Goal: Task Accomplishment & Management: Manage account settings

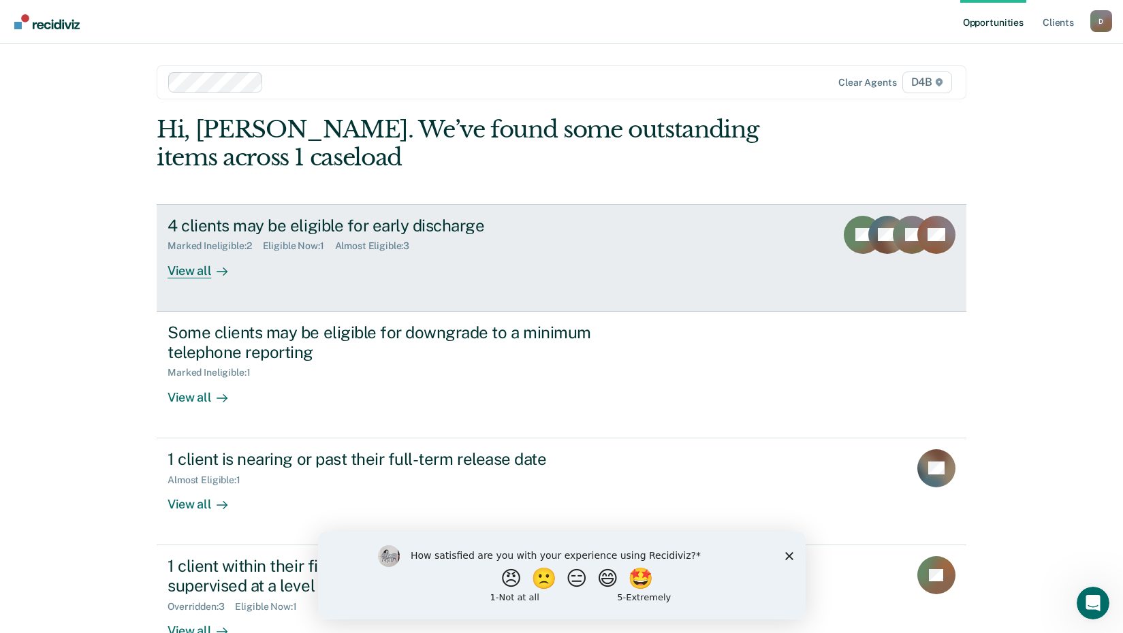
click at [191, 273] on div "View all" at bounding box center [206, 265] width 76 height 27
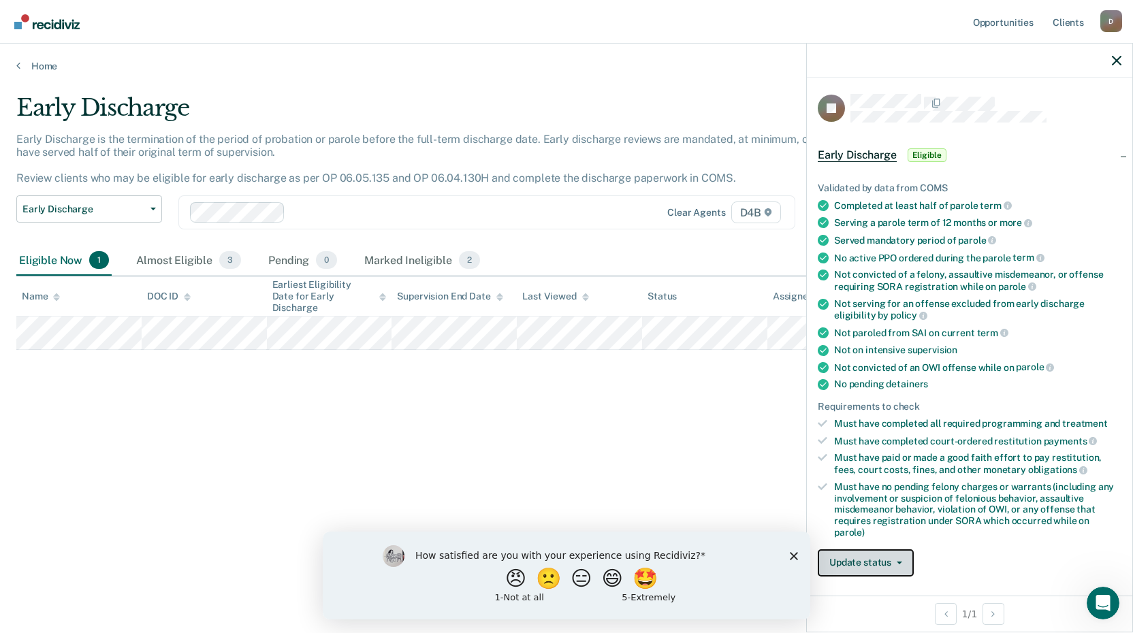
click at [902, 559] on button "Update status" at bounding box center [866, 563] width 96 height 27
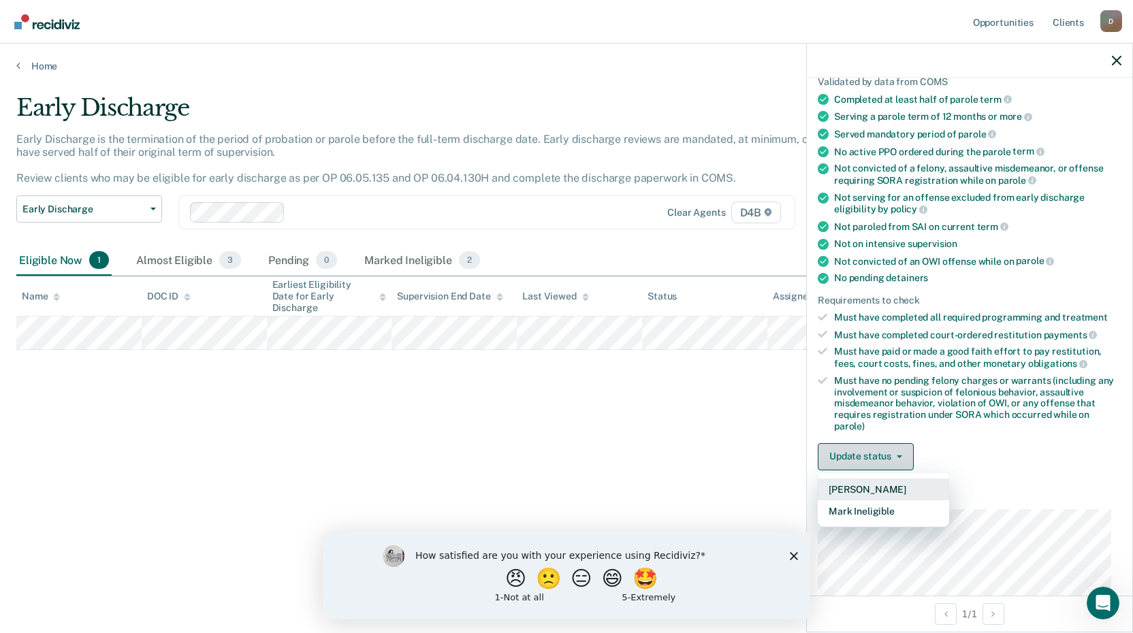
scroll to position [124, 0]
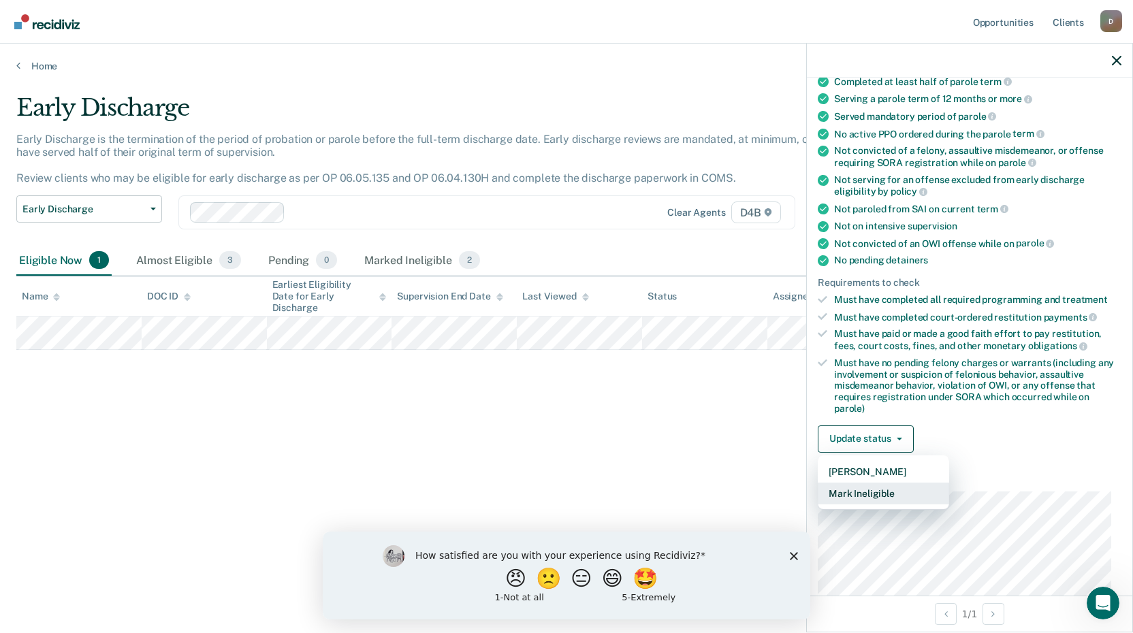
click at [870, 492] on button "Mark Ineligible" at bounding box center [883, 494] width 131 height 22
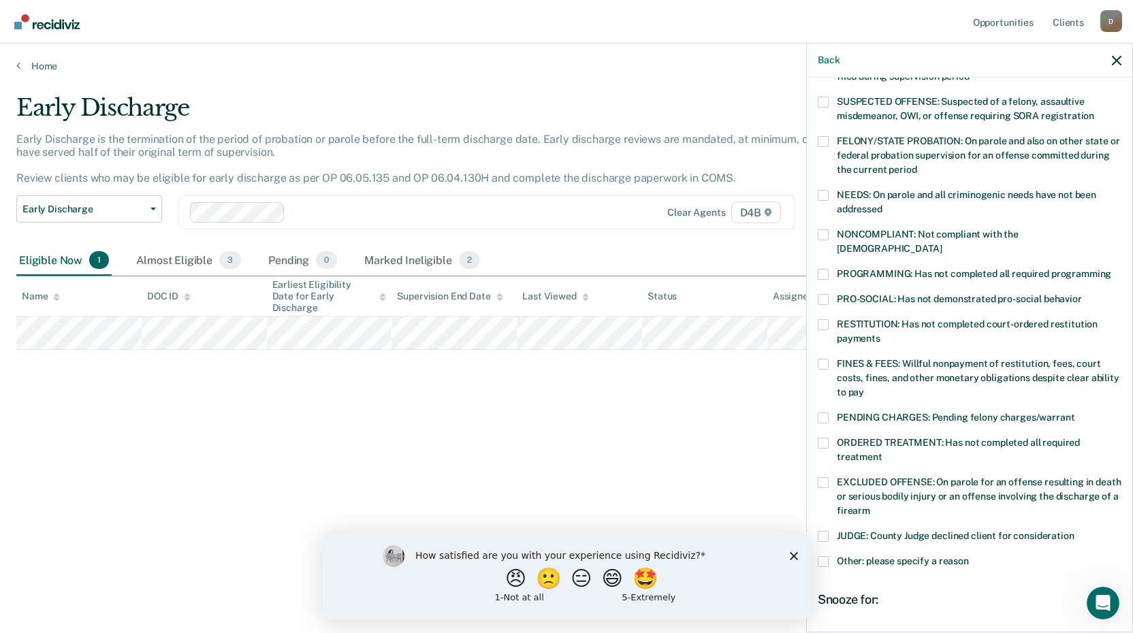
click at [824, 413] on span at bounding box center [823, 418] width 11 height 11
click at [1075, 413] on input "PENDING CHARGES: Pending felony charges/warrant" at bounding box center [1075, 413] width 0 height 0
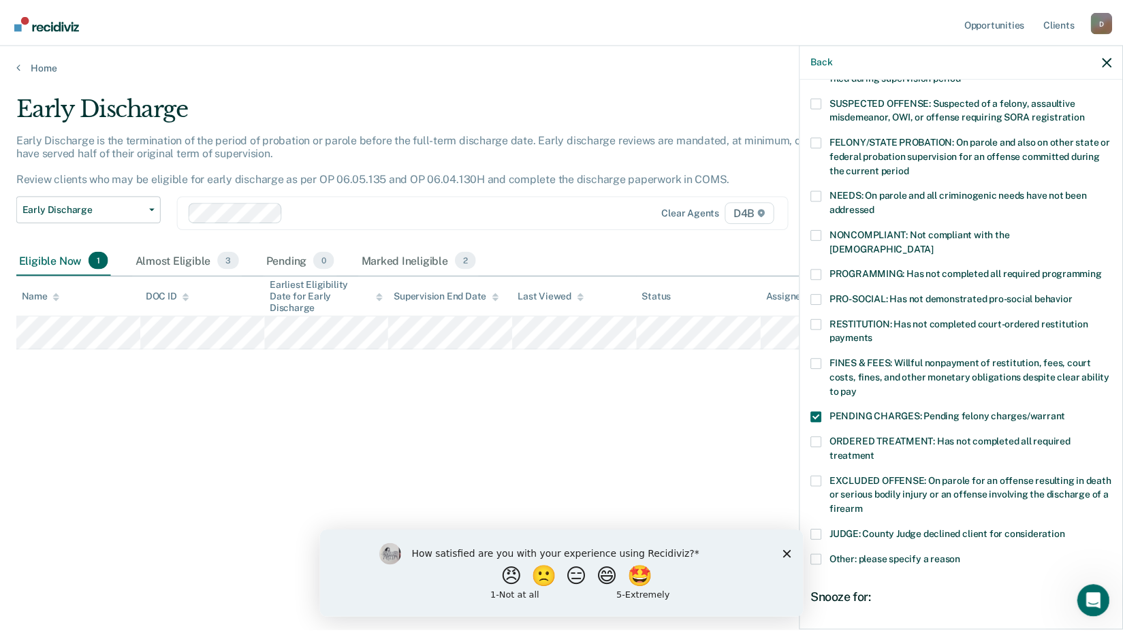
scroll to position [251, 0]
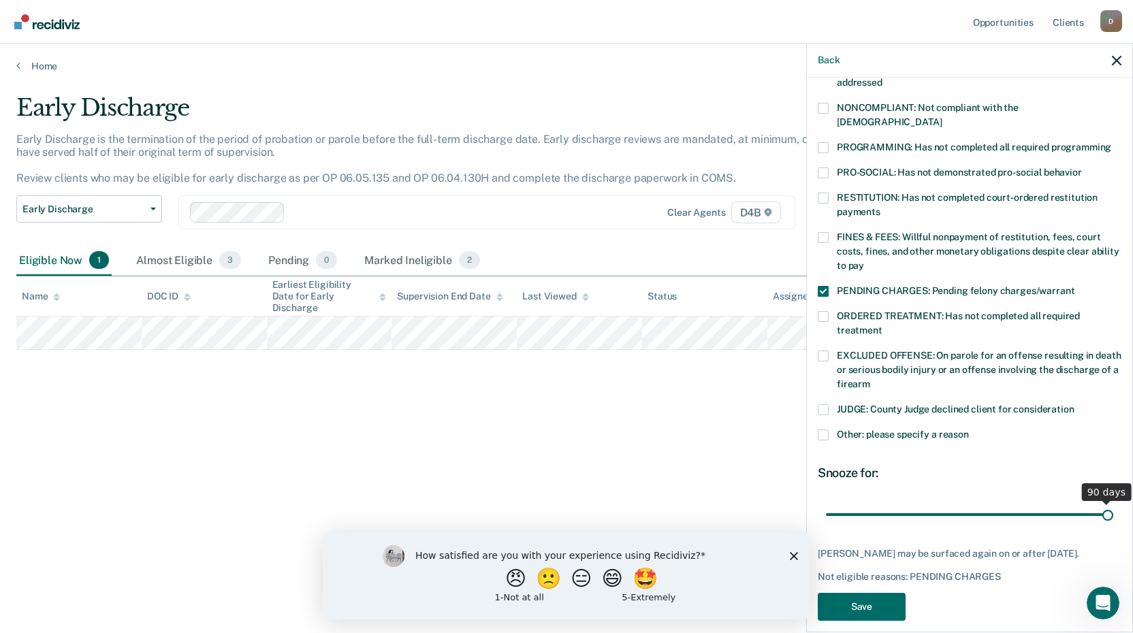
drag, startPoint x: 919, startPoint y: 499, endPoint x: 1135, endPoint y: 495, distance: 216.6
type input "90"
click at [1114, 503] on input "range" at bounding box center [969, 515] width 287 height 24
click at [862, 593] on button "Save" at bounding box center [862, 607] width 88 height 28
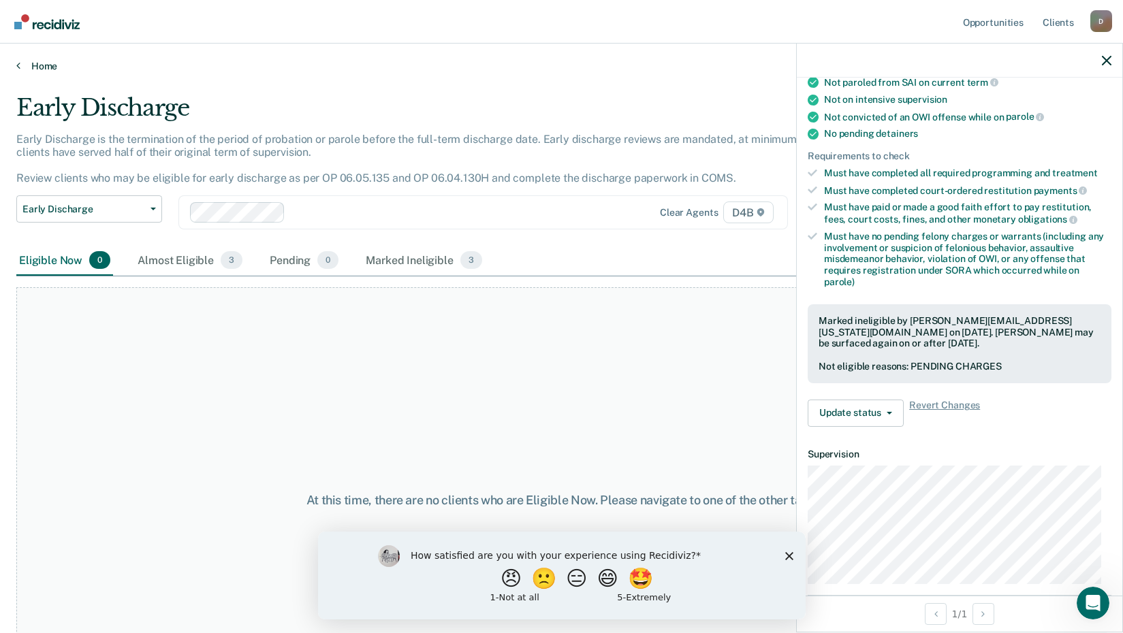
click at [20, 67] on icon at bounding box center [18, 65] width 4 height 11
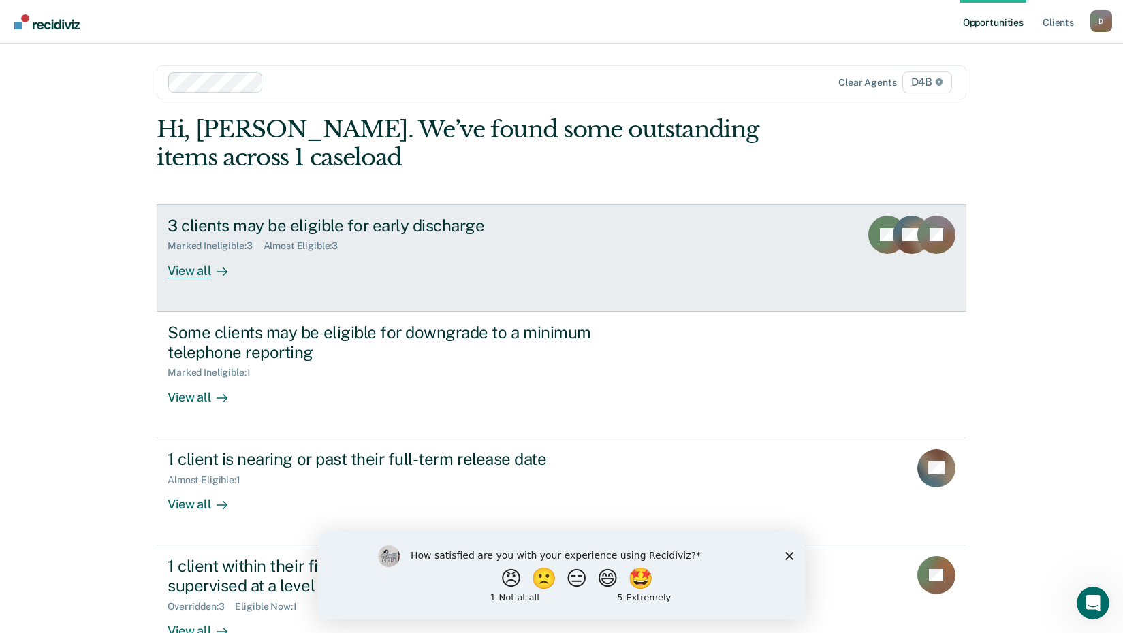
click at [200, 268] on div "View all" at bounding box center [206, 265] width 76 height 27
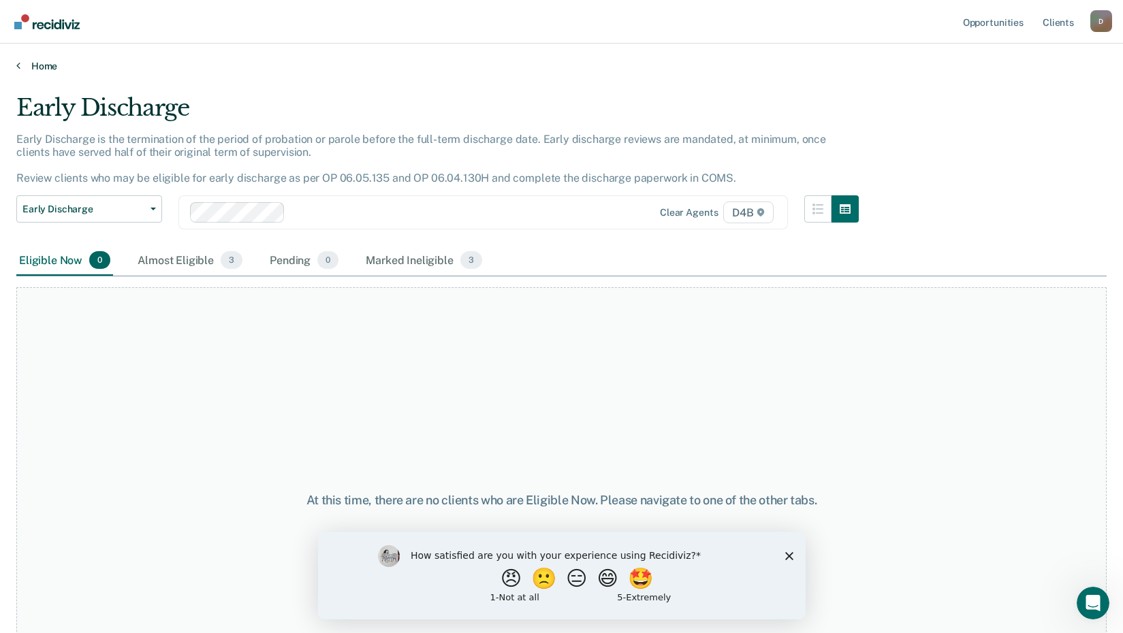
click at [31, 70] on link "Home" at bounding box center [561, 66] width 1090 height 12
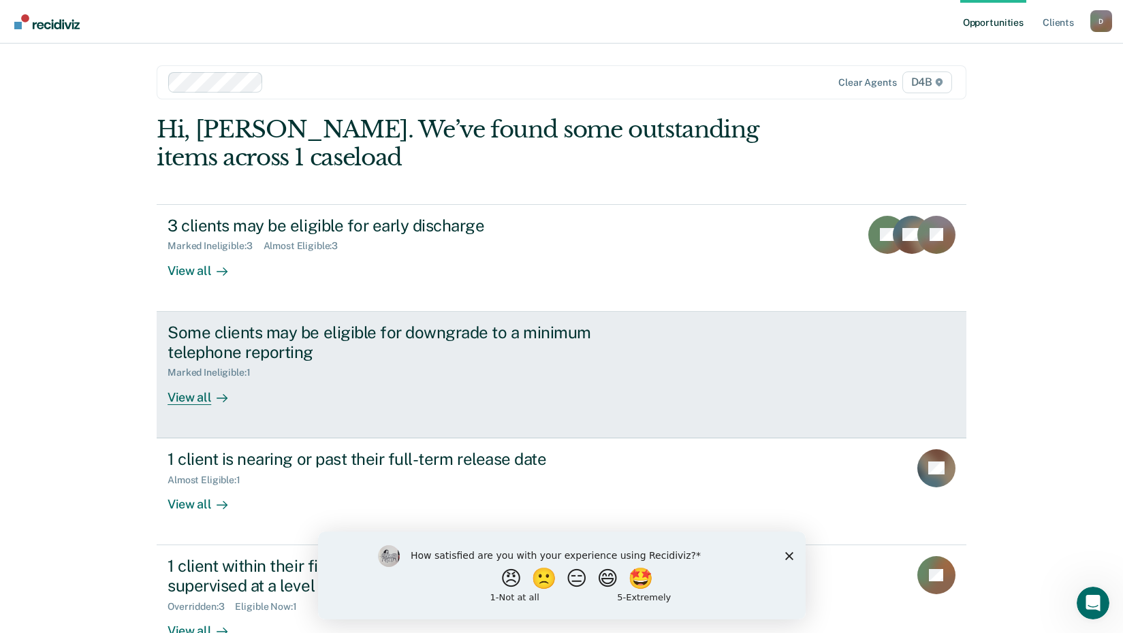
click at [186, 398] on div "View all" at bounding box center [206, 392] width 76 height 27
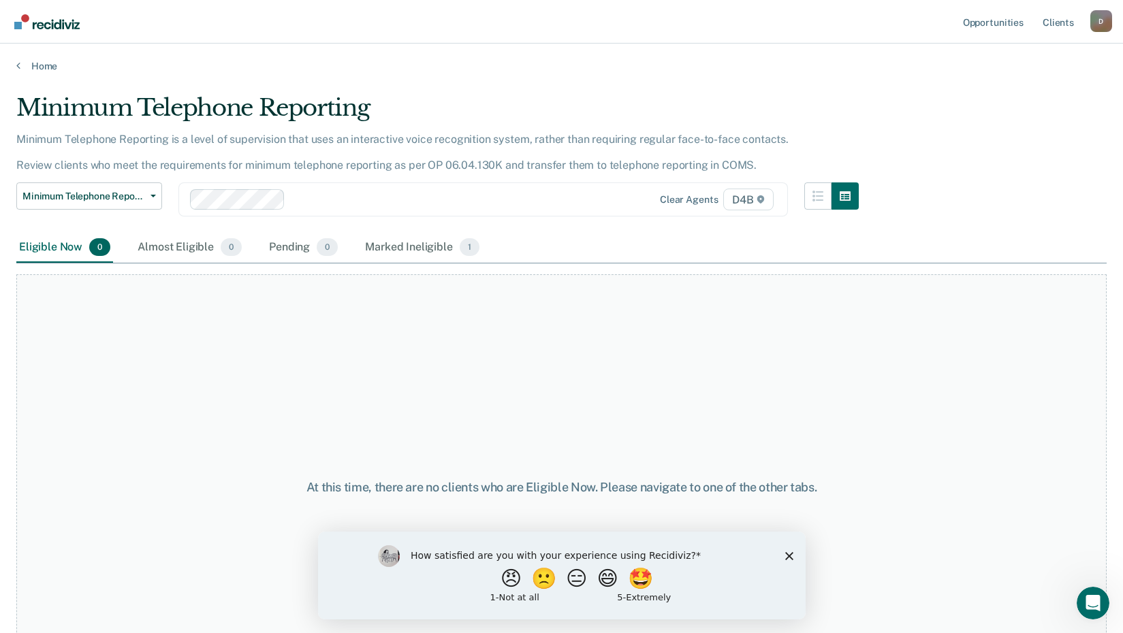
click at [14, 65] on div "Home" at bounding box center [561, 58] width 1123 height 29
click at [20, 65] on icon at bounding box center [18, 65] width 4 height 11
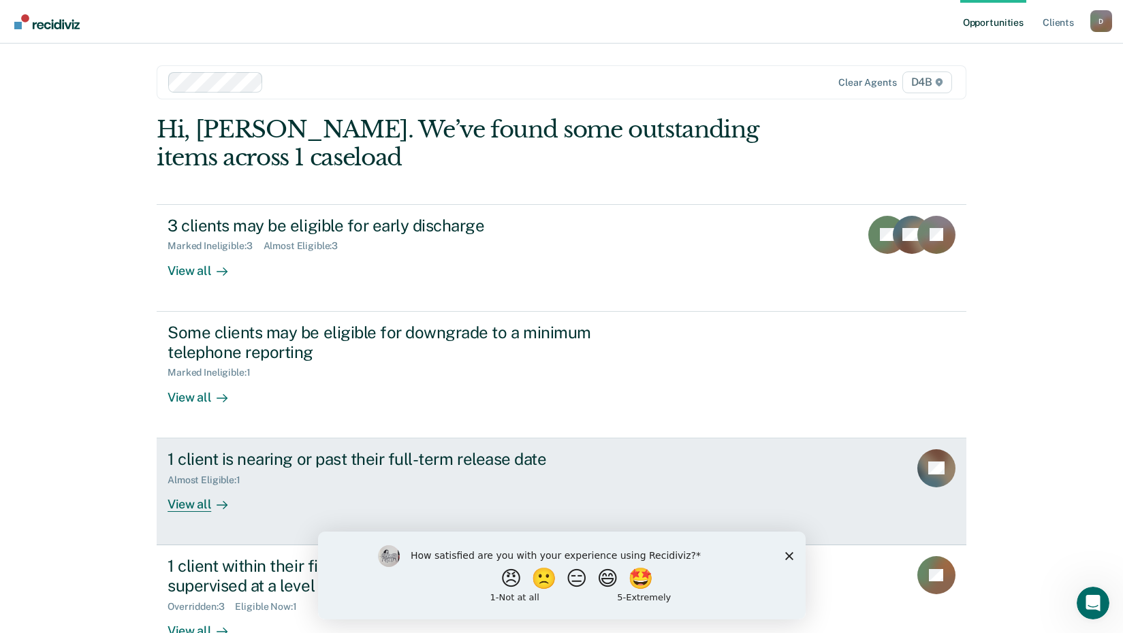
click at [186, 506] on div "View all" at bounding box center [206, 499] width 76 height 27
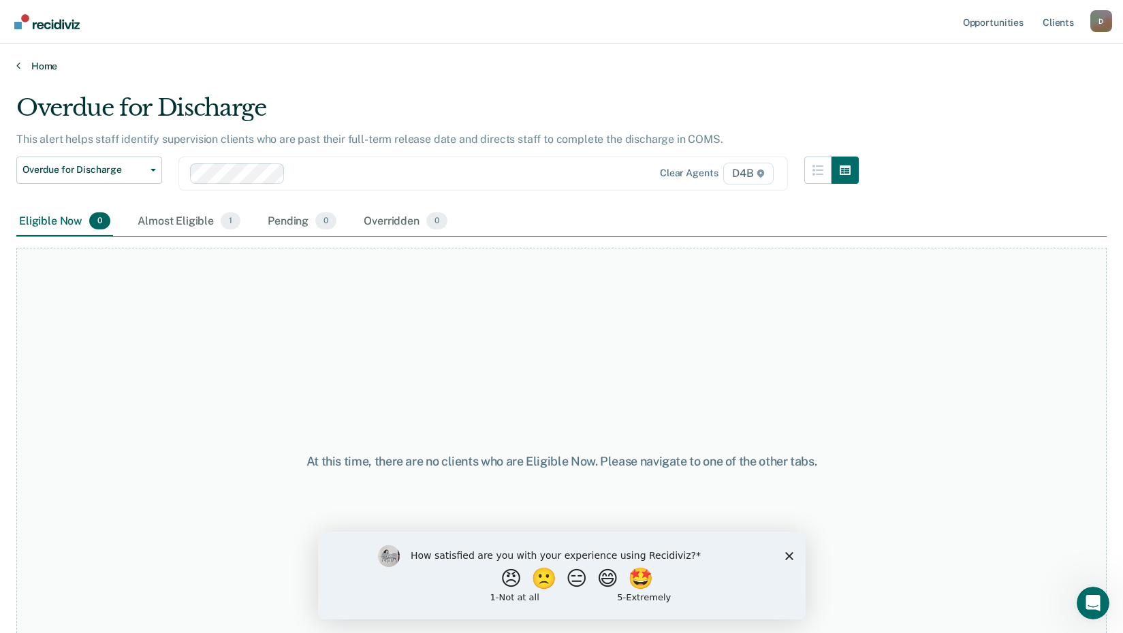
click at [20, 70] on link "Home" at bounding box center [561, 66] width 1090 height 12
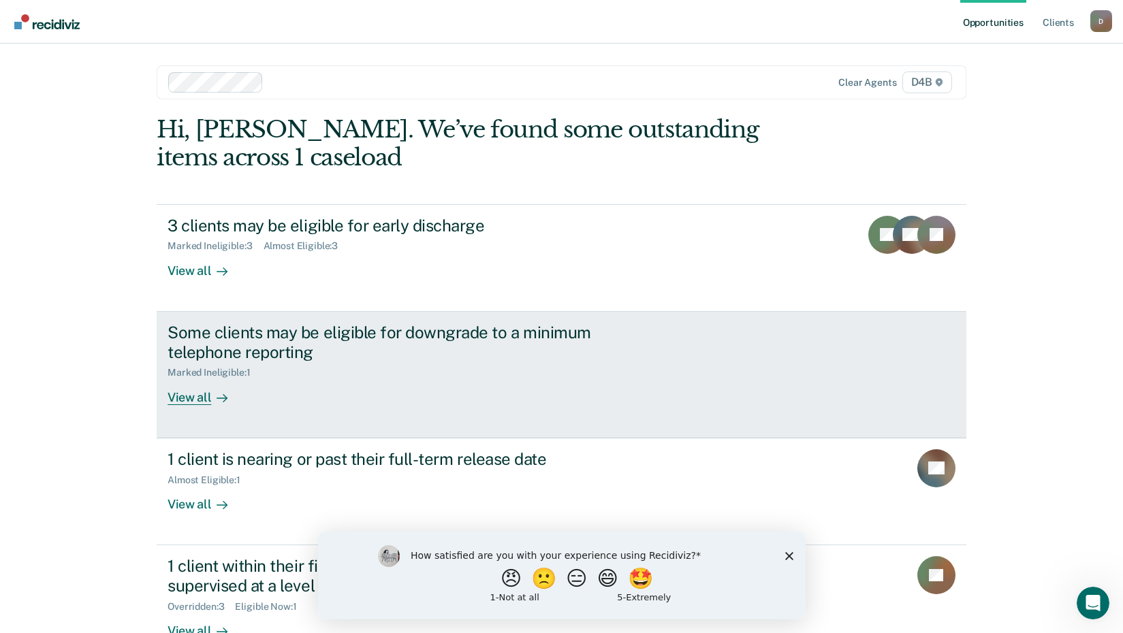
scroll to position [93, 0]
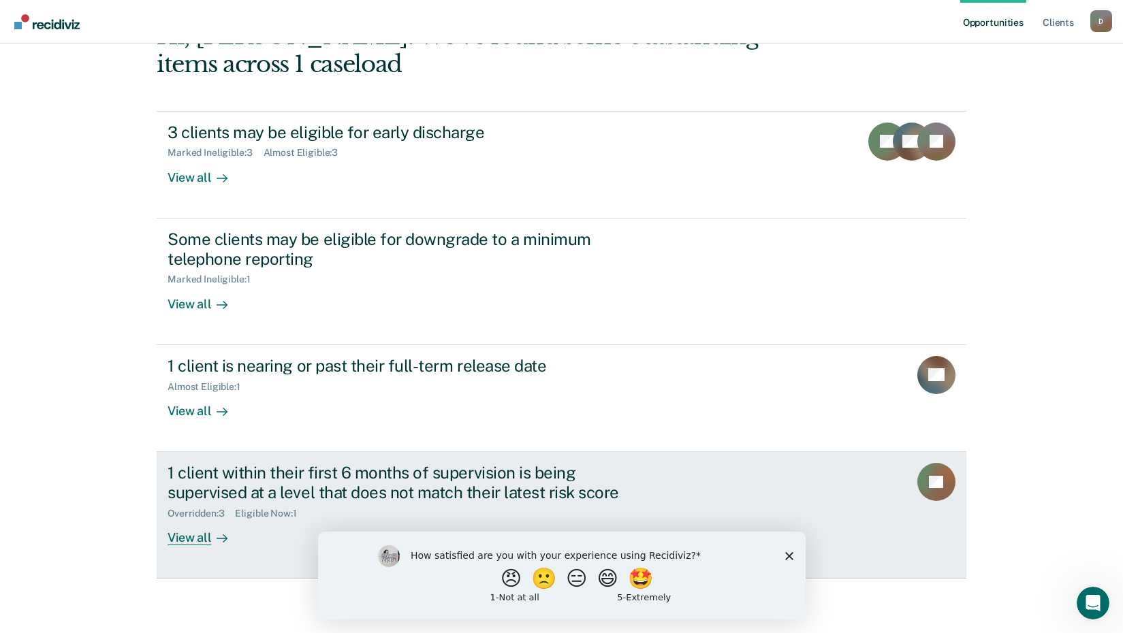
click at [200, 538] on div "View all" at bounding box center [206, 532] width 76 height 27
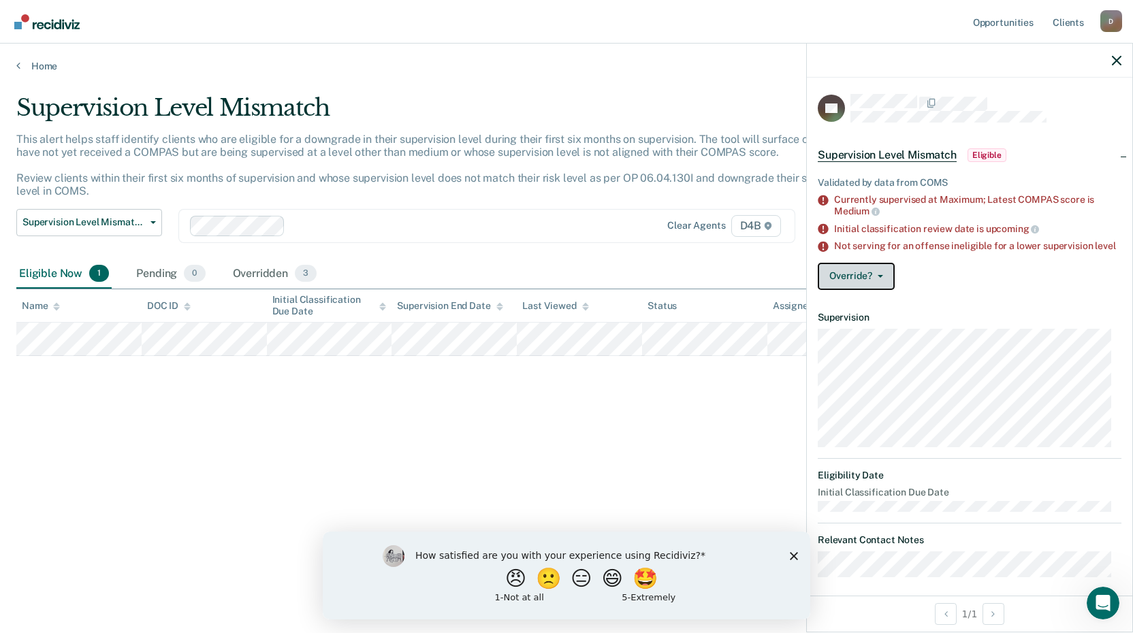
click at [877, 284] on button "Override?" at bounding box center [856, 276] width 77 height 27
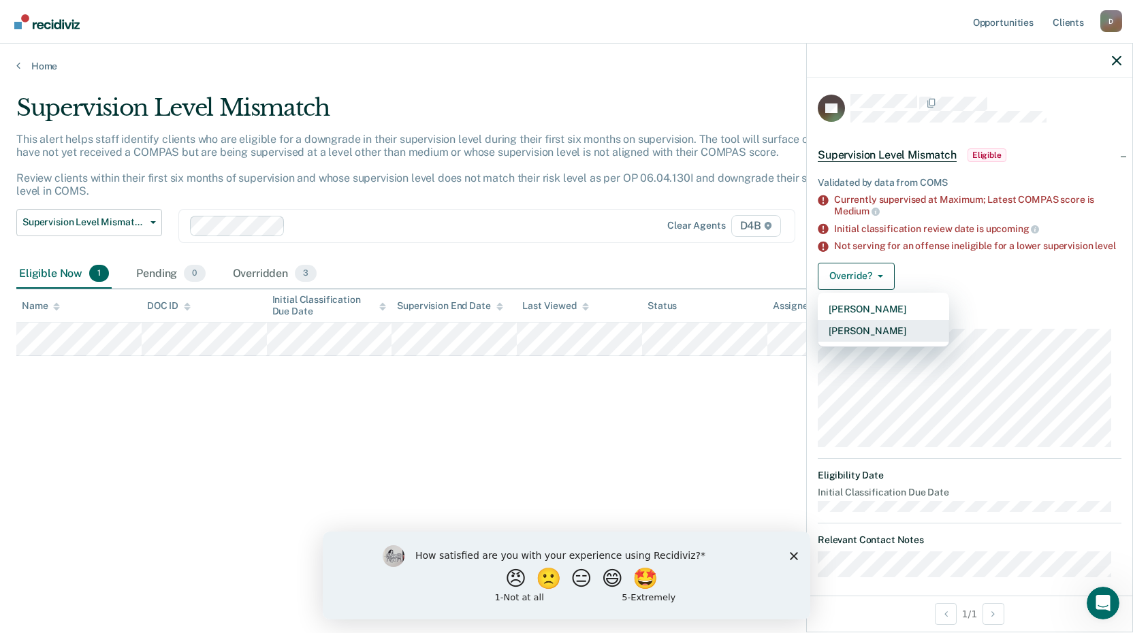
click at [857, 342] on button "[PERSON_NAME]" at bounding box center [883, 331] width 131 height 22
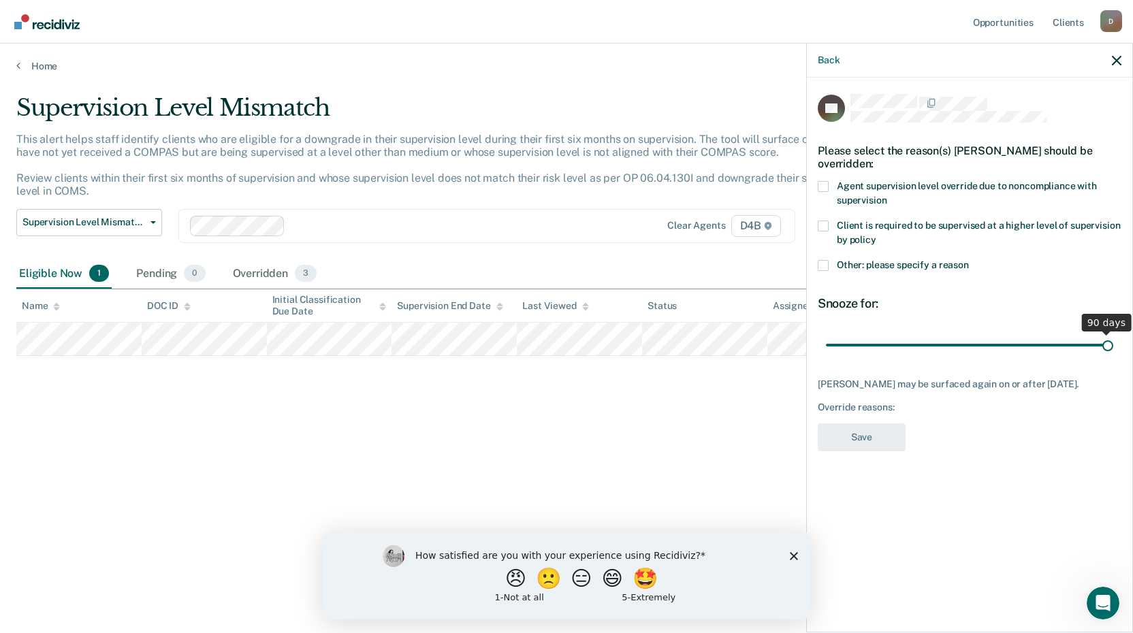
drag, startPoint x: 920, startPoint y: 344, endPoint x: 1135, endPoint y: 350, distance: 216.0
type input "90"
click at [1114, 350] on input "range" at bounding box center [969, 345] width 287 height 24
click at [825, 224] on span at bounding box center [823, 226] width 11 height 11
click at [877, 235] on input "Client is required to be supervised at a higher level of supervision by policy" at bounding box center [877, 235] width 0 height 0
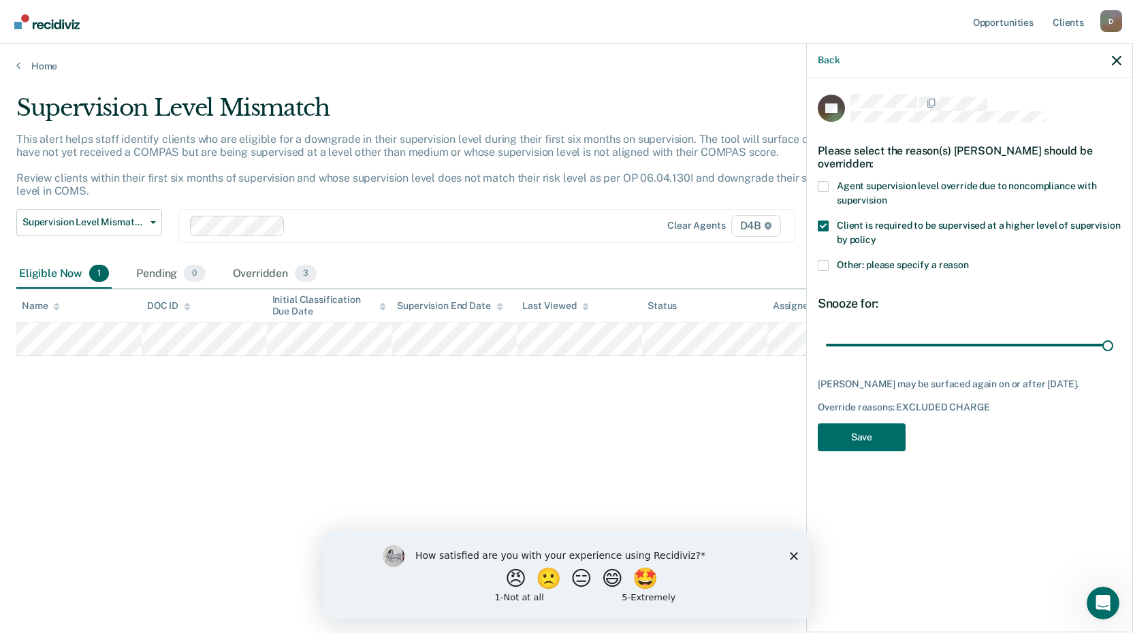
click at [825, 224] on span at bounding box center [823, 226] width 11 height 11
click at [877, 235] on input "Client is required to be supervised at a higher level of supervision by policy" at bounding box center [877, 235] width 0 height 0
click at [823, 265] on span at bounding box center [823, 265] width 11 height 11
click at [969, 260] on input "Other: please specify a reason" at bounding box center [969, 260] width 0 height 0
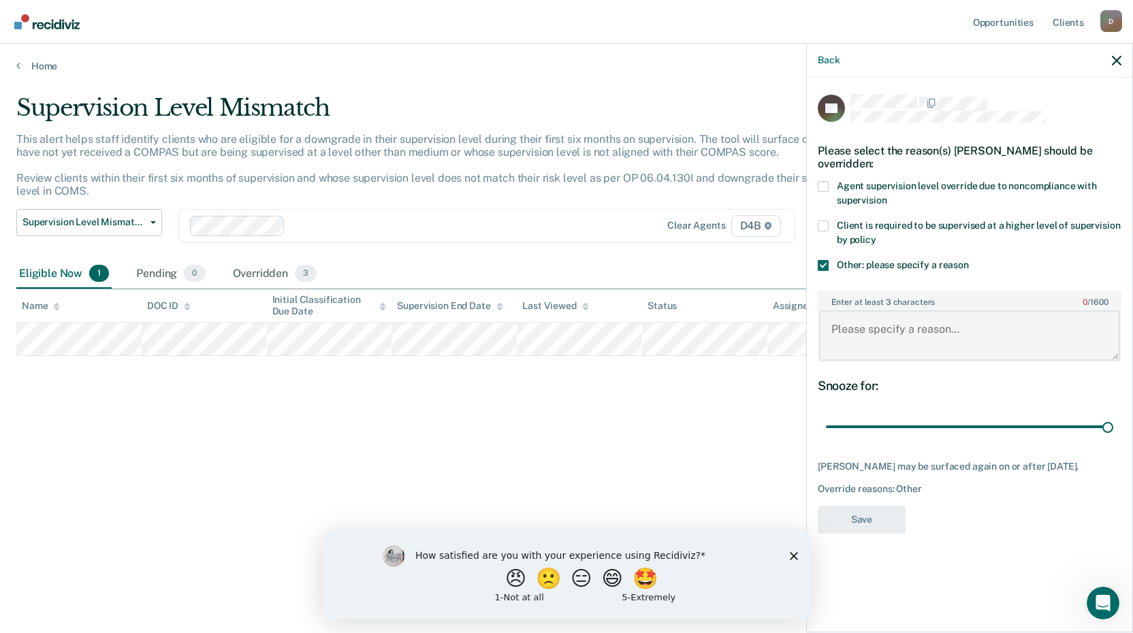
click at [869, 340] on textarea "Enter at least 3 characters 0 / 1600" at bounding box center [969, 336] width 301 height 50
type textarea "Required to report 2x/month for SATs."
click at [866, 514] on button "Save" at bounding box center [862, 520] width 88 height 28
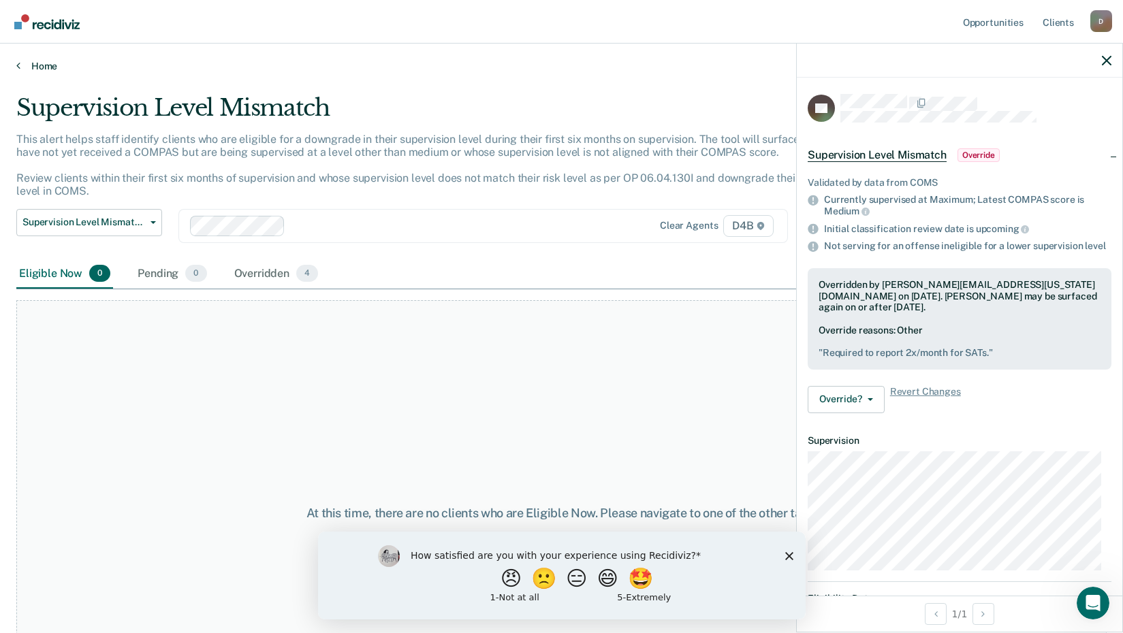
click at [18, 66] on icon at bounding box center [18, 65] width 4 height 11
